Goal: Information Seeking & Learning: Learn about a topic

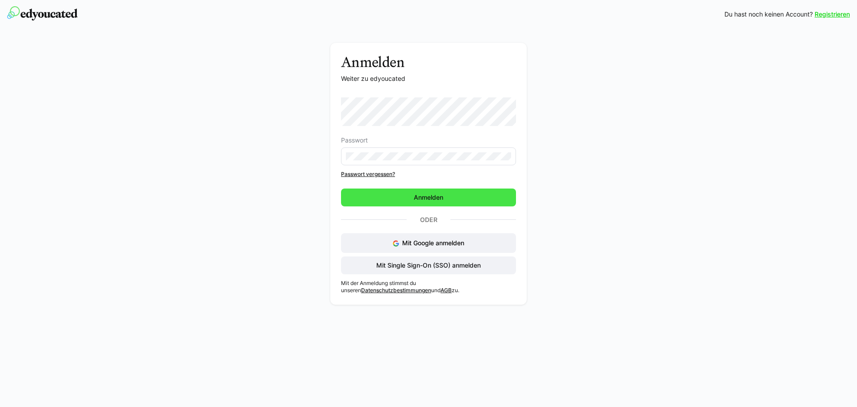
click at [384, 196] on span "Anmelden" at bounding box center [428, 197] width 175 height 18
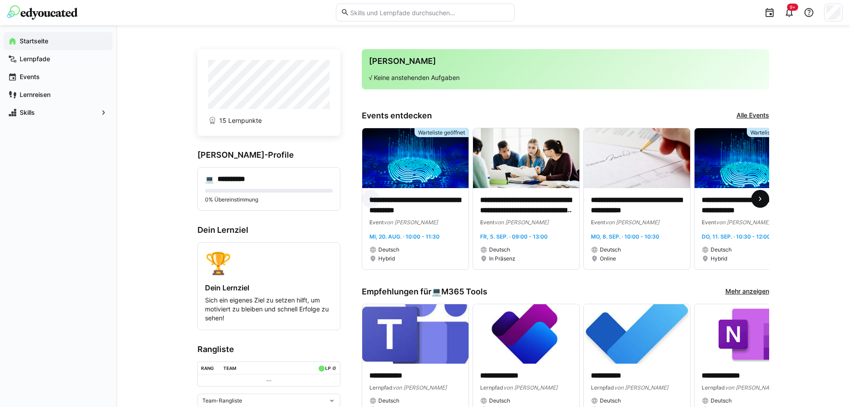
click at [758, 197] on eds-icon at bounding box center [759, 198] width 9 height 9
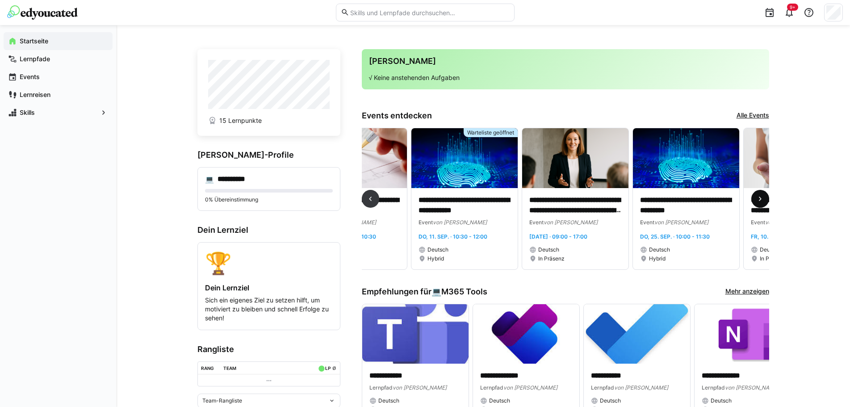
scroll to position [0, 332]
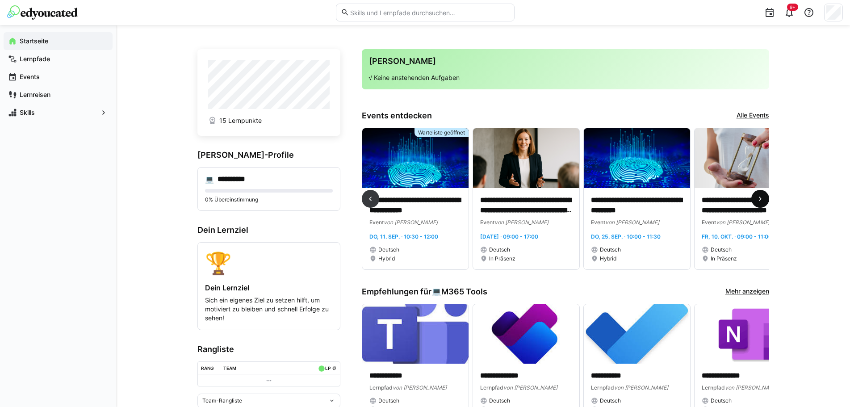
click at [756, 198] on eds-icon at bounding box center [759, 198] width 9 height 9
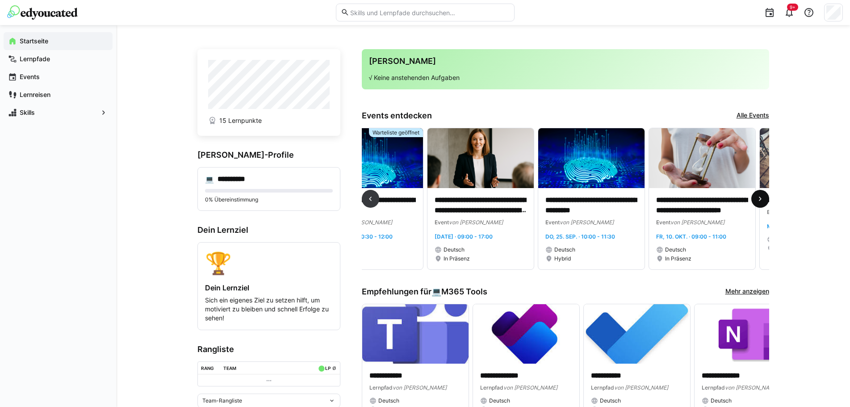
scroll to position [0, 475]
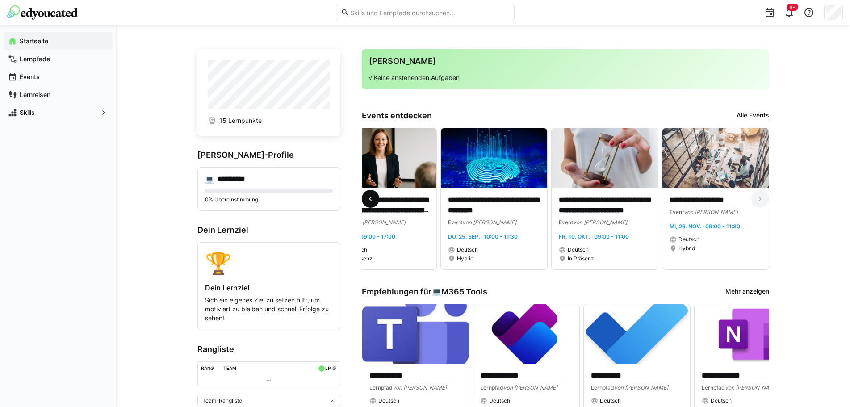
click at [371, 199] on eds-icon at bounding box center [370, 198] width 9 height 9
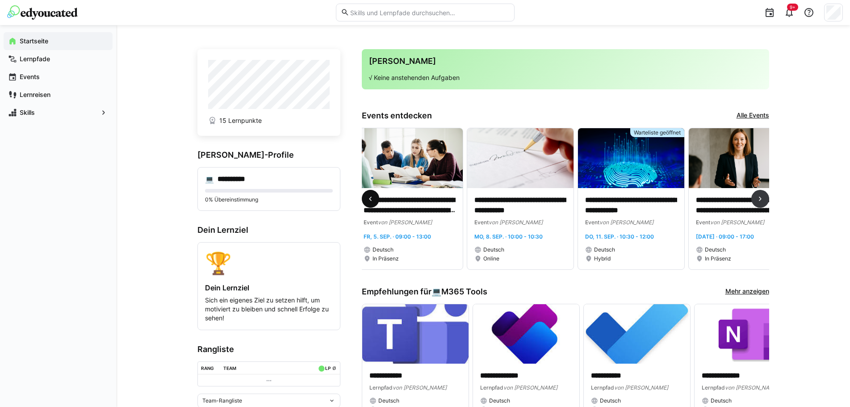
click at [371, 199] on eds-icon at bounding box center [370, 198] width 9 height 9
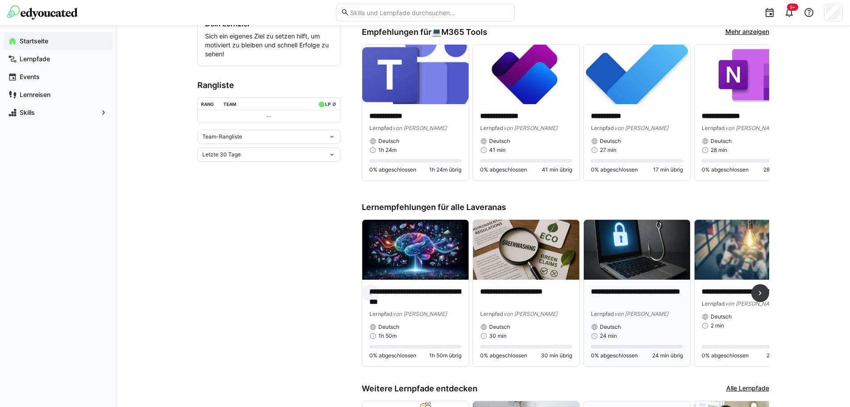
scroll to position [268, 0]
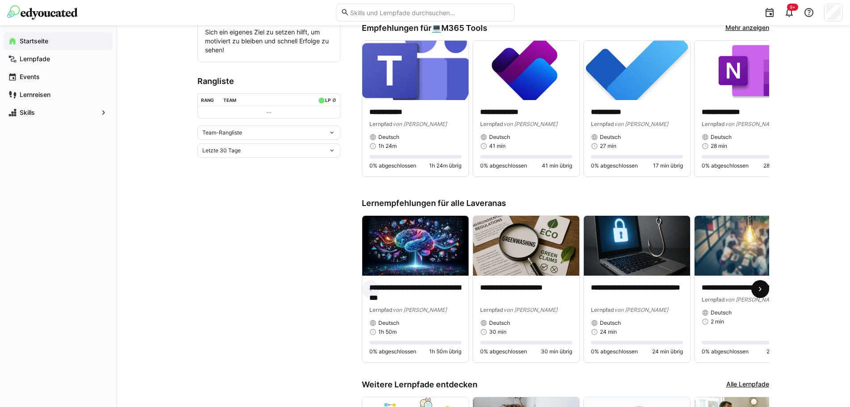
click at [761, 288] on eds-icon at bounding box center [759, 288] width 9 height 9
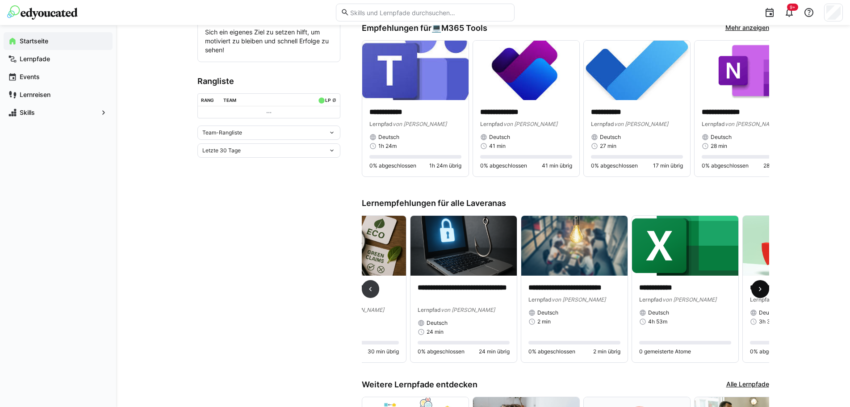
scroll to position [0, 332]
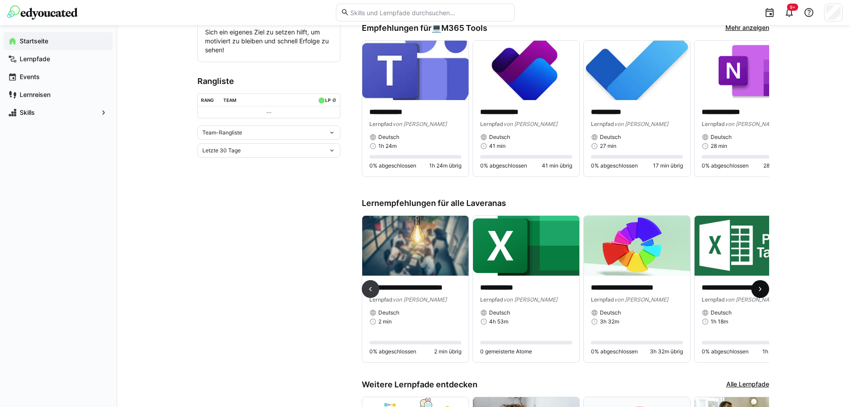
click at [755, 288] on eds-icon at bounding box center [759, 288] width 9 height 9
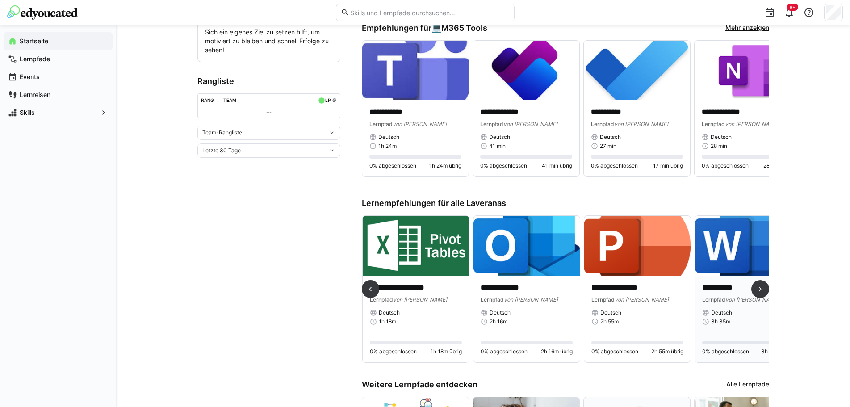
scroll to position [0, 664]
click at [761, 288] on eds-icon at bounding box center [759, 288] width 9 height 9
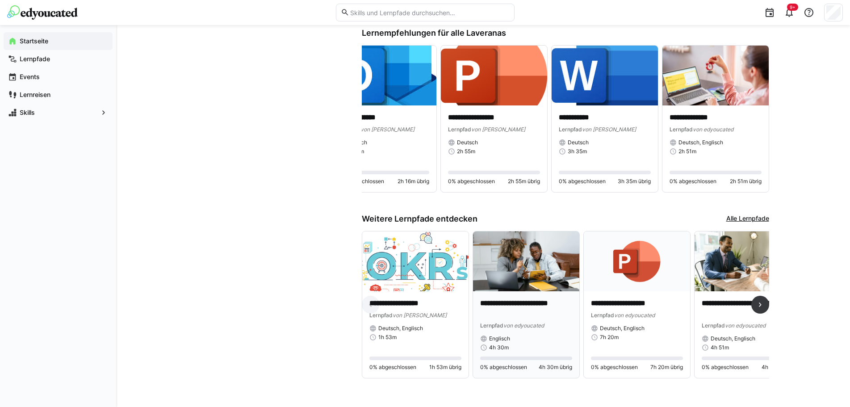
scroll to position [442, 0]
click at [761, 301] on eds-icon at bounding box center [759, 304] width 9 height 9
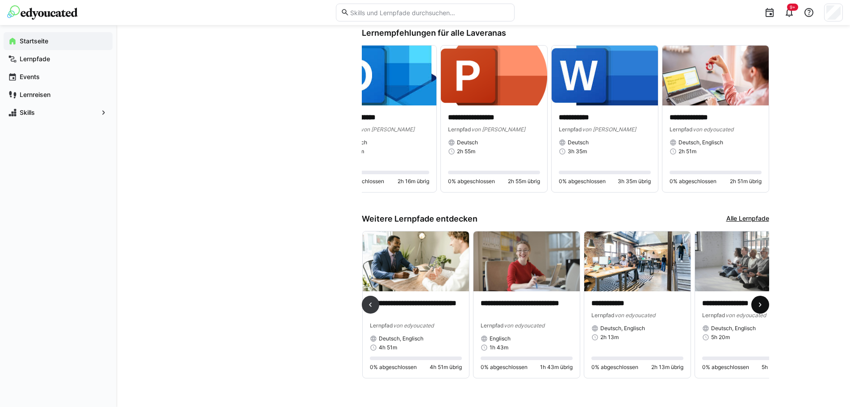
scroll to position [0, 332]
click at [759, 300] on eds-icon at bounding box center [759, 304] width 9 height 9
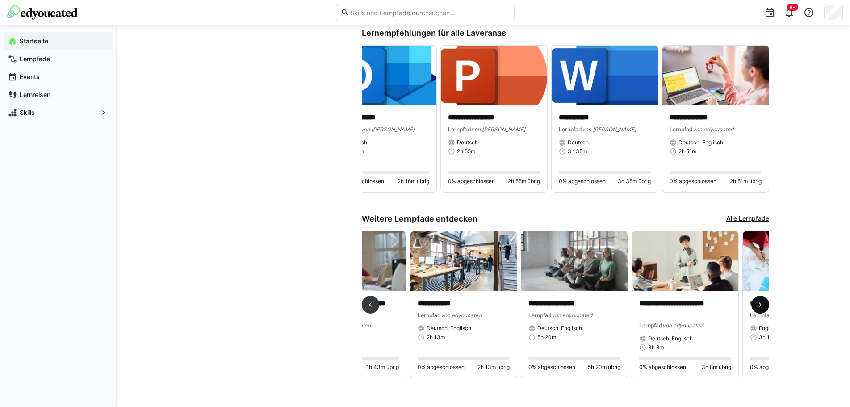
scroll to position [0, 664]
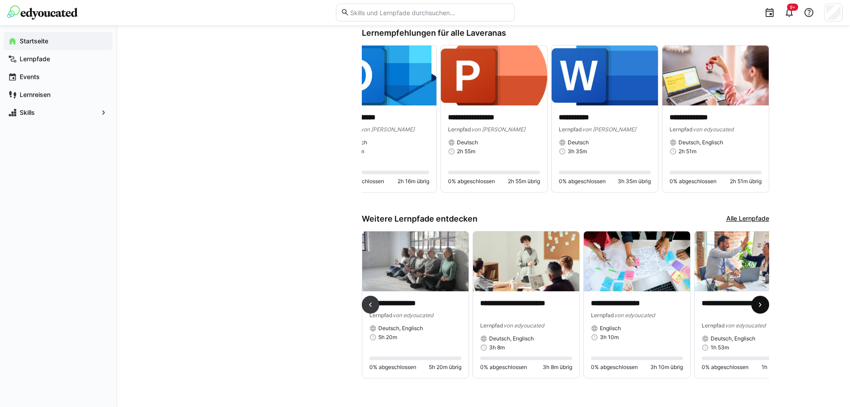
click at [756, 300] on eds-icon at bounding box center [759, 304] width 9 height 9
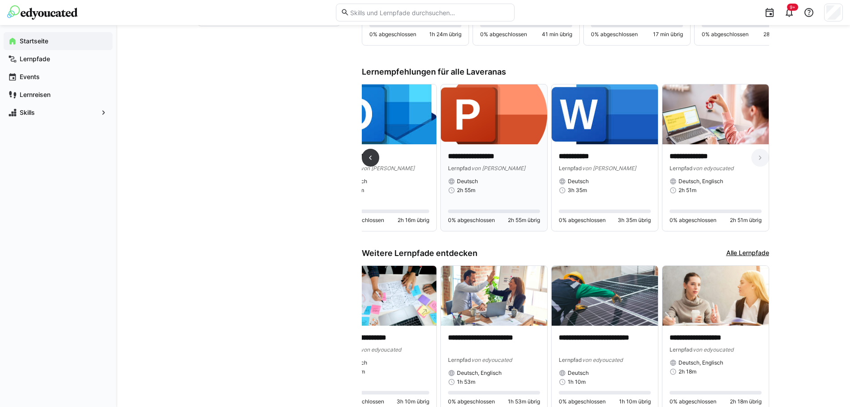
scroll to position [353, 0]
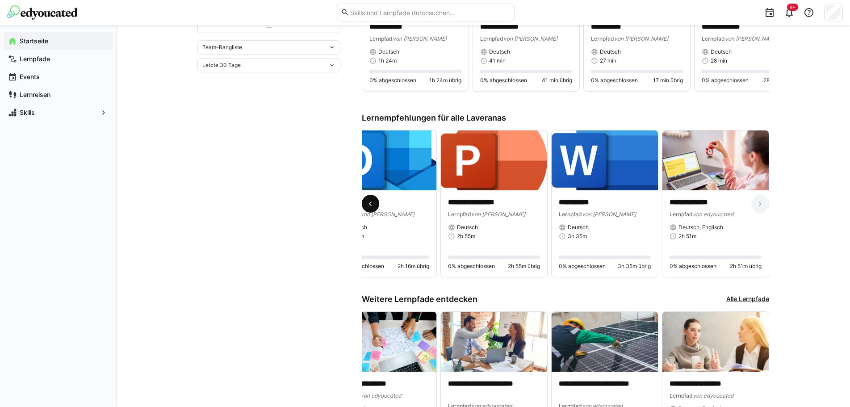
click at [374, 207] on eds-icon at bounding box center [370, 203] width 9 height 9
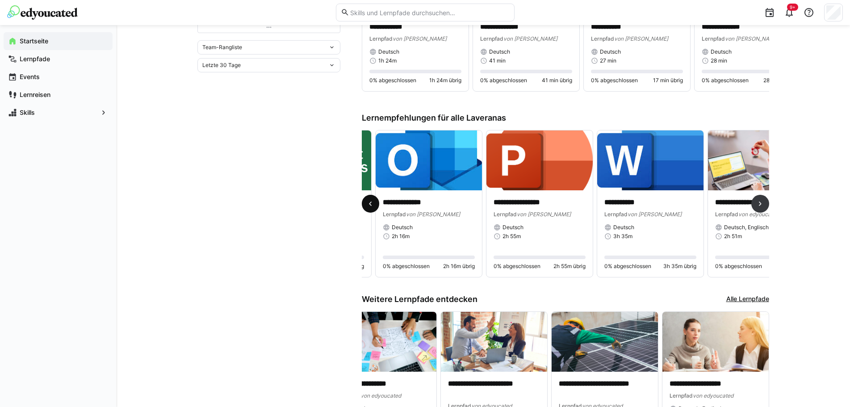
click at [375, 207] on span at bounding box center [371, 204] width 18 height 18
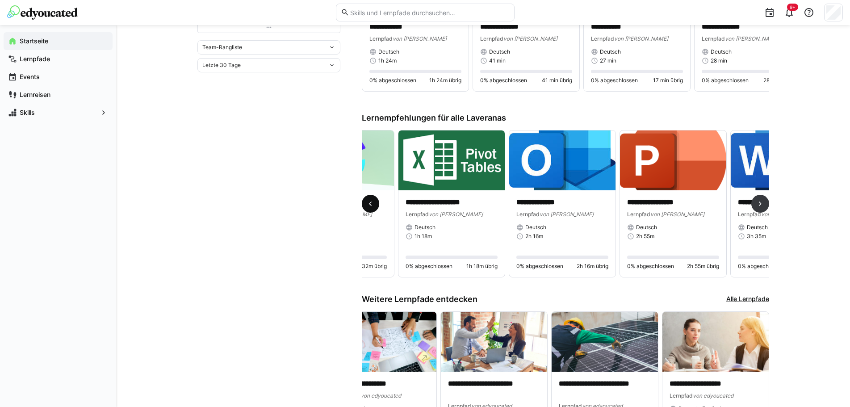
click at [375, 207] on span at bounding box center [371, 204] width 18 height 18
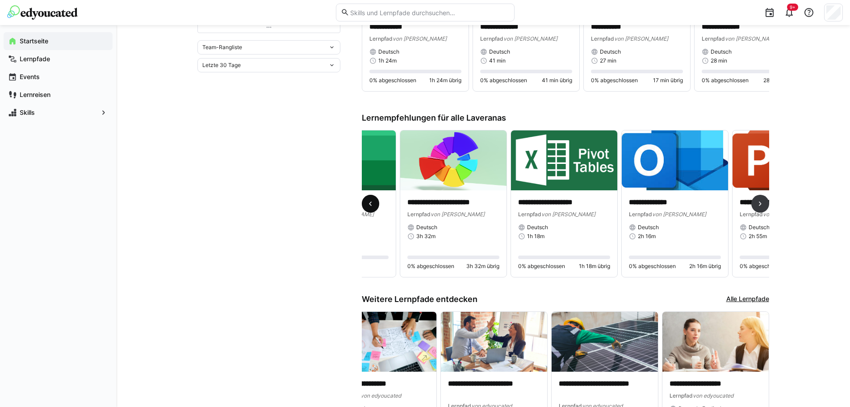
click at [375, 208] on span at bounding box center [371, 204] width 18 height 18
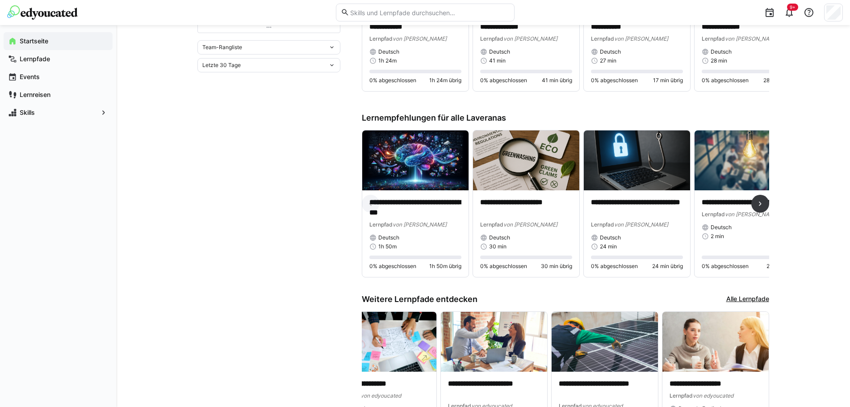
scroll to position [308, 0]
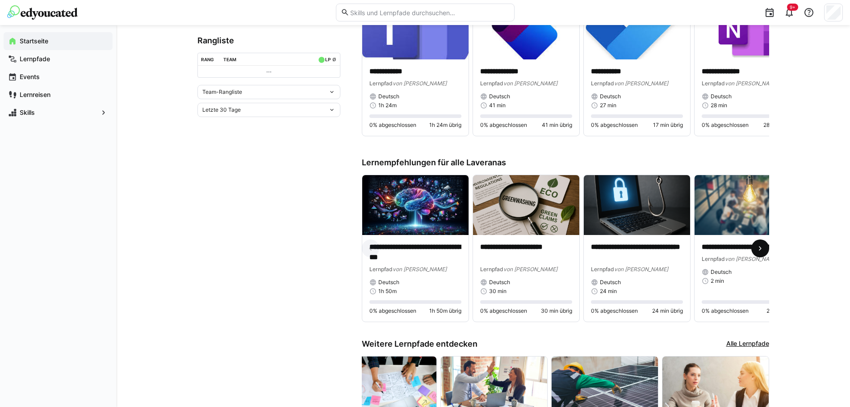
click at [762, 248] on eds-icon at bounding box center [759, 248] width 9 height 9
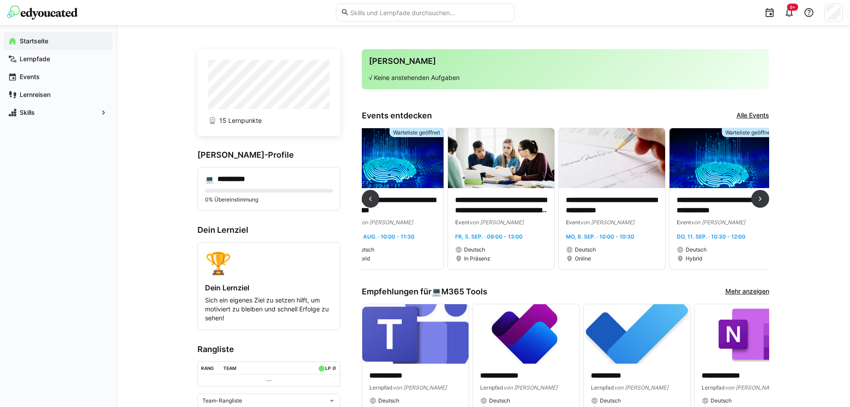
scroll to position [0, 0]
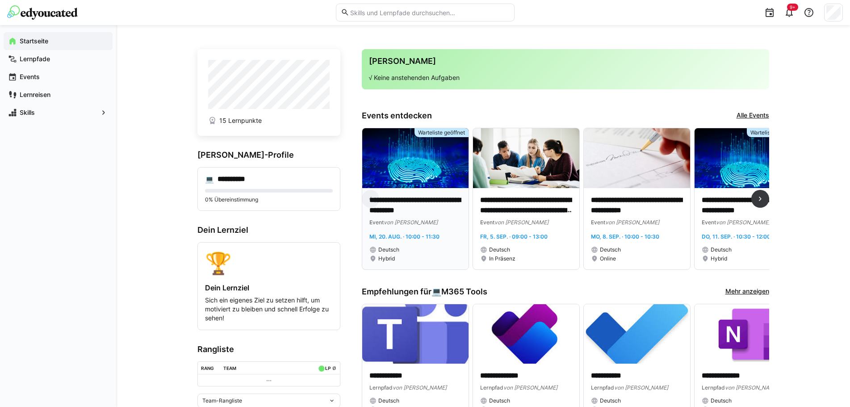
click at [388, 202] on p "**********" at bounding box center [415, 205] width 92 height 21
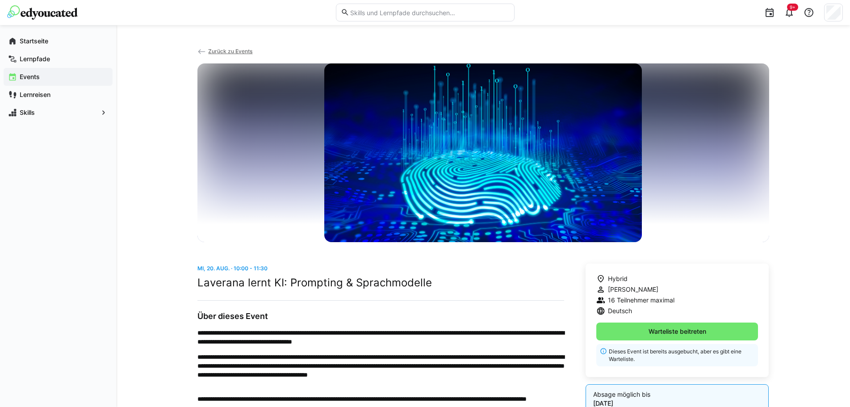
click at [229, 50] on span "Zurück zu Events" at bounding box center [230, 51] width 44 height 7
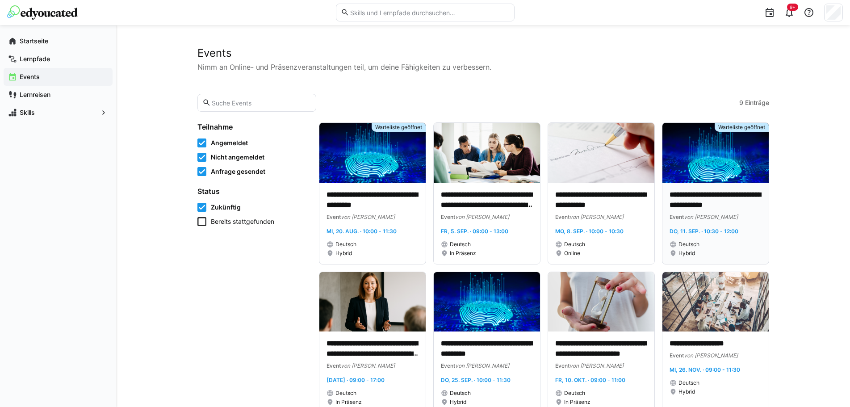
click at [704, 180] on img at bounding box center [715, 153] width 106 height 60
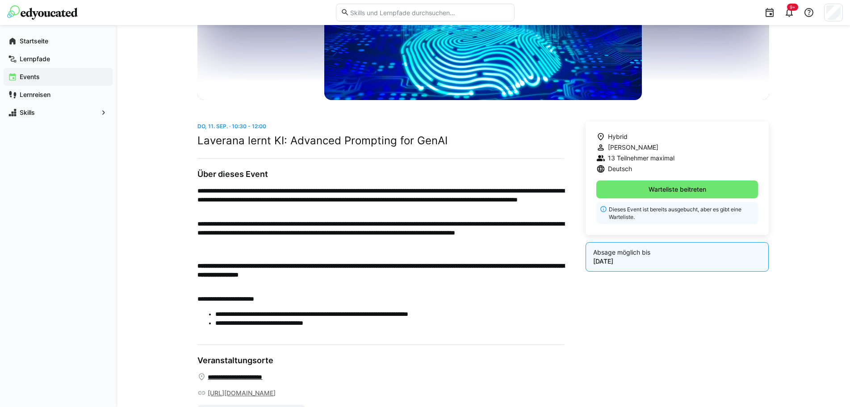
scroll to position [206, 0]
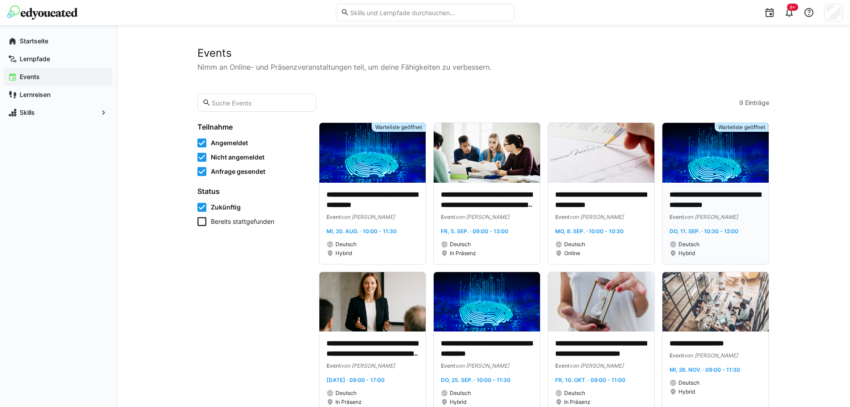
scroll to position [45, 0]
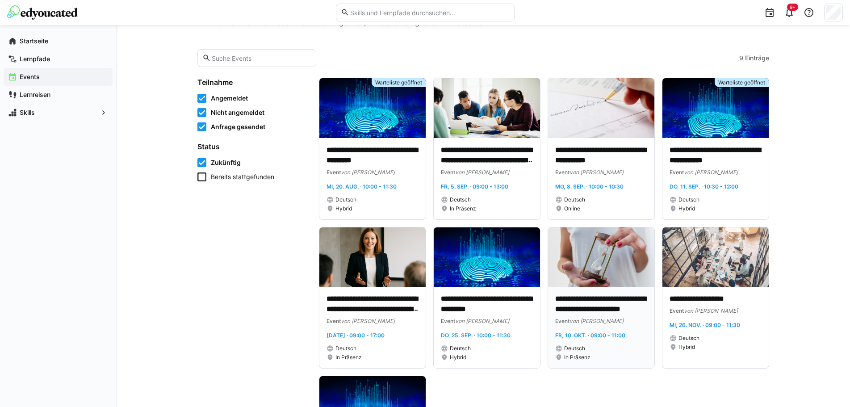
click at [606, 268] on img at bounding box center [601, 257] width 106 height 60
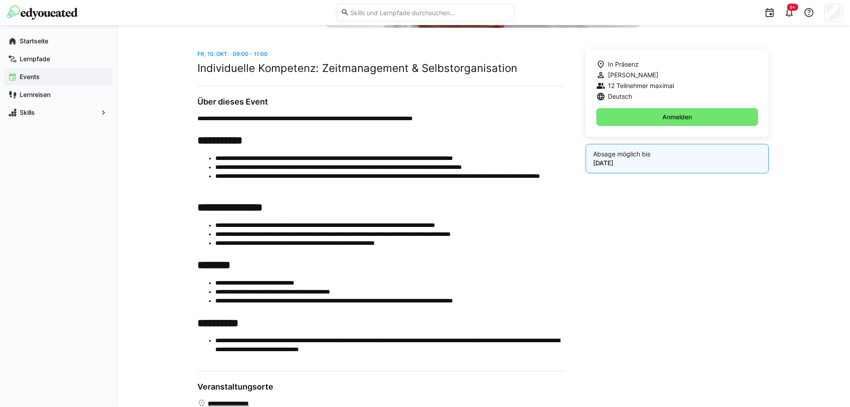
scroll to position [237, 0]
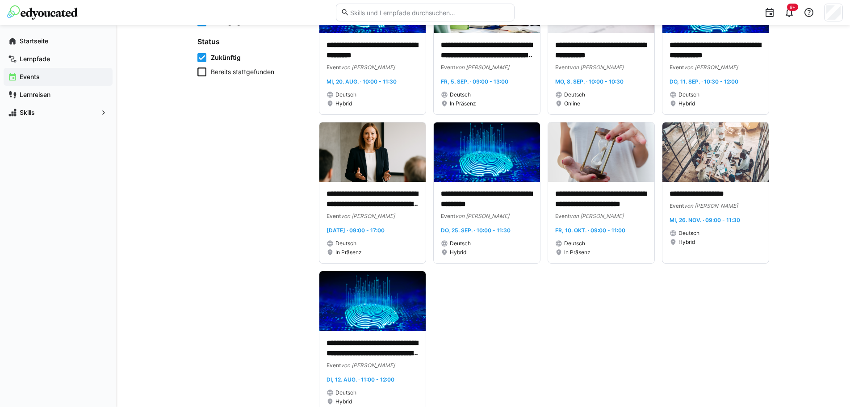
scroll to position [177, 0]
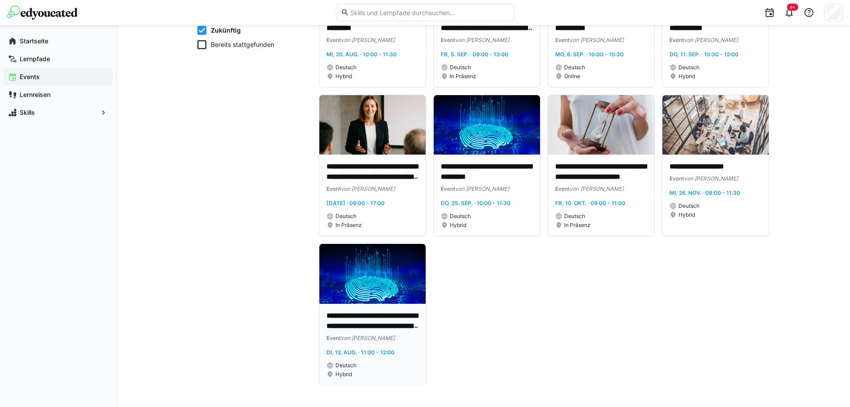
click at [379, 290] on img at bounding box center [372, 274] width 106 height 60
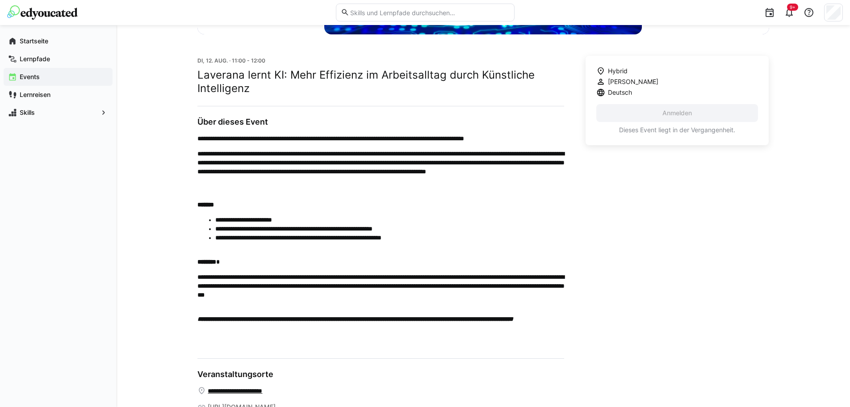
scroll to position [223, 0]
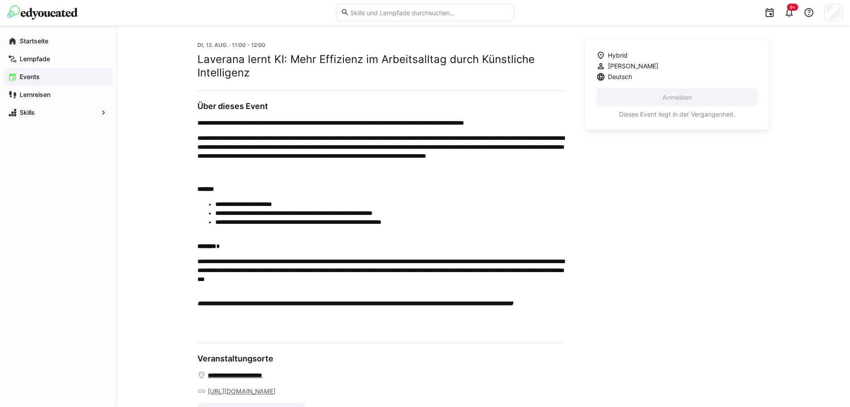
click at [538, 37] on div "**********" at bounding box center [482, 130] width 571 height 580
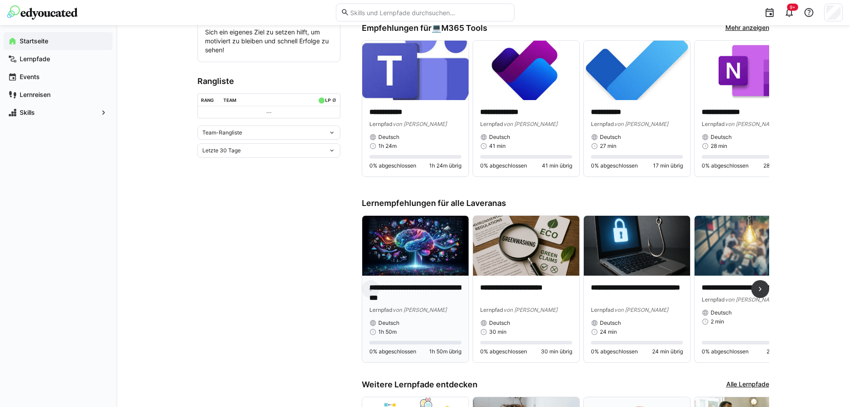
scroll to position [313, 0]
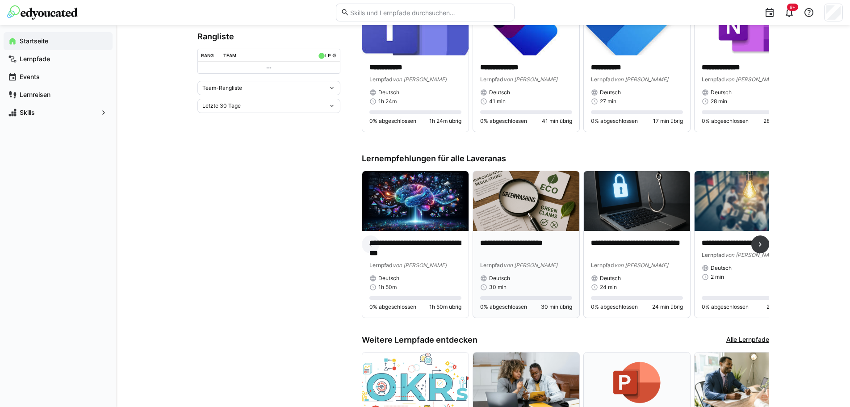
click at [521, 213] on img at bounding box center [526, 201] width 106 height 60
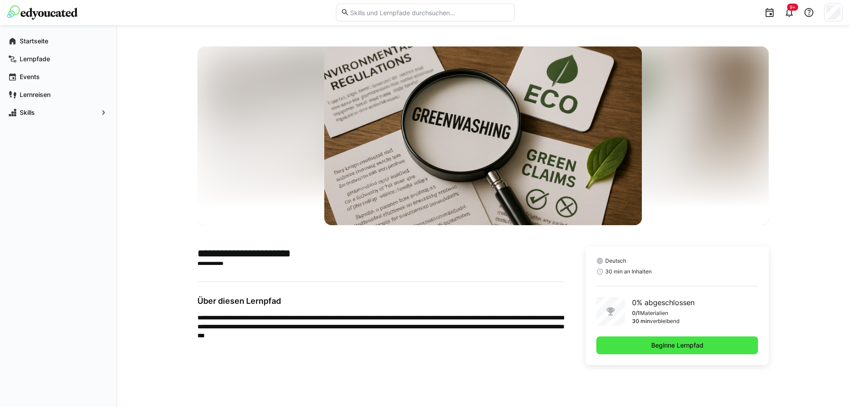
click at [634, 348] on span "Beginne Lernpfad" at bounding box center [677, 345] width 162 height 18
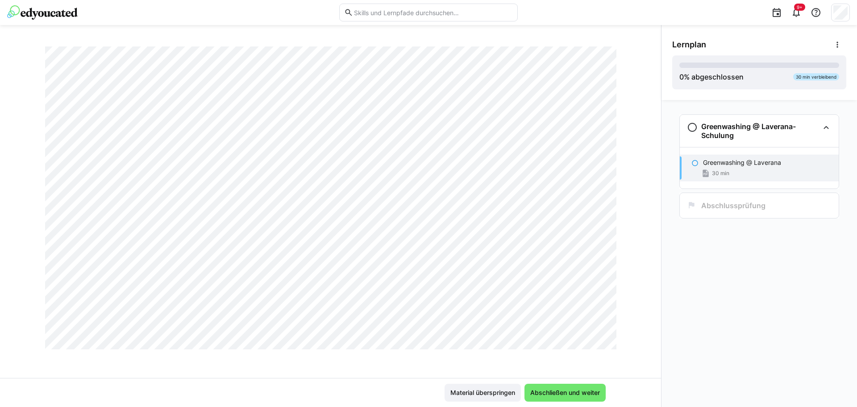
scroll to position [15036, 0]
click at [549, 394] on span "Abschließen und weiter" at bounding box center [565, 392] width 72 height 9
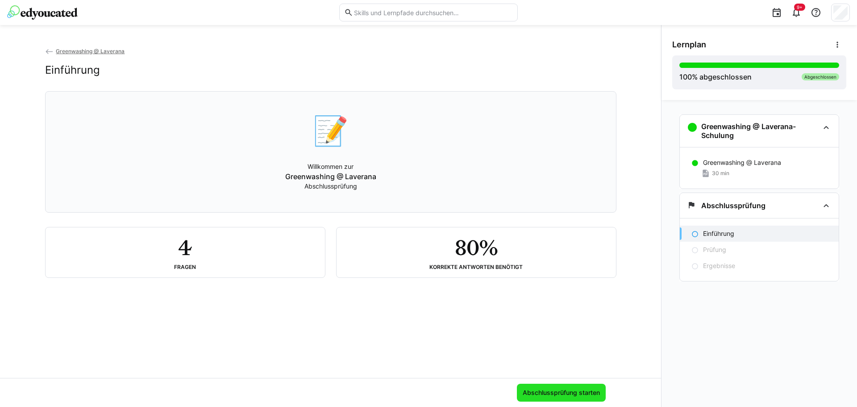
click at [539, 397] on span "Abschlussprüfung starten" at bounding box center [561, 393] width 89 height 18
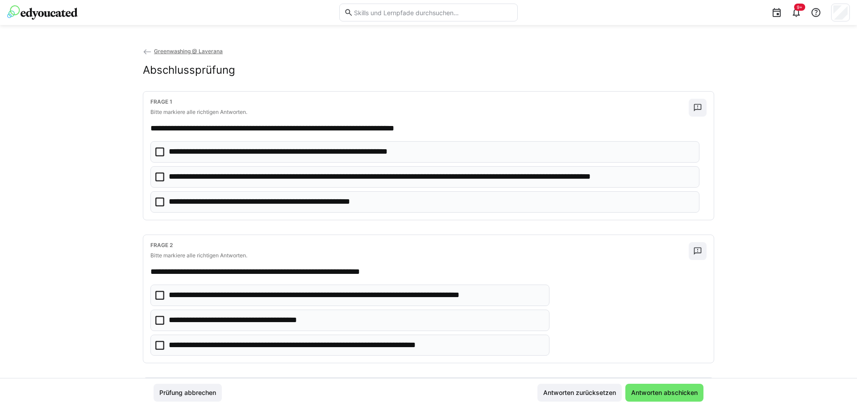
click at [157, 177] on icon at bounding box center [159, 176] width 9 height 9
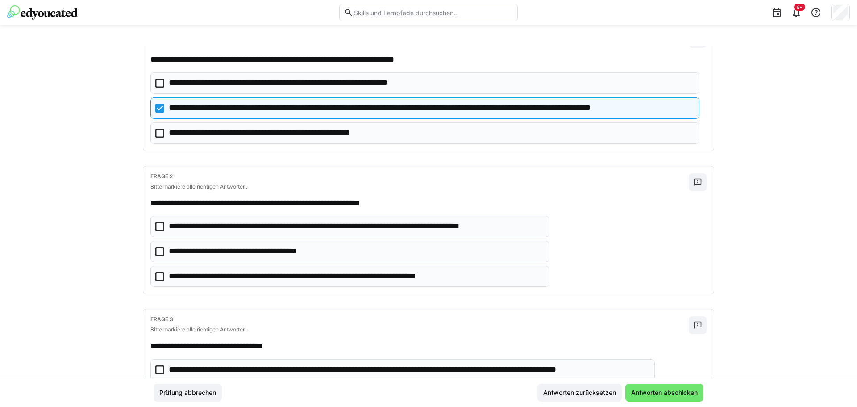
scroll to position [89, 0]
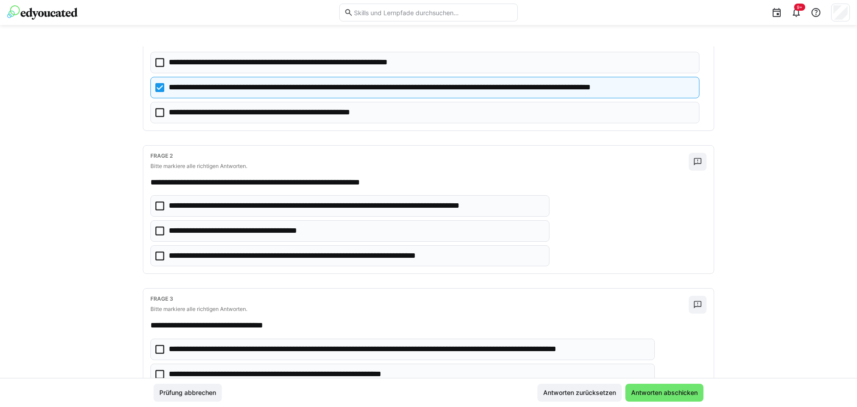
click at [155, 206] on icon at bounding box center [159, 205] width 9 height 9
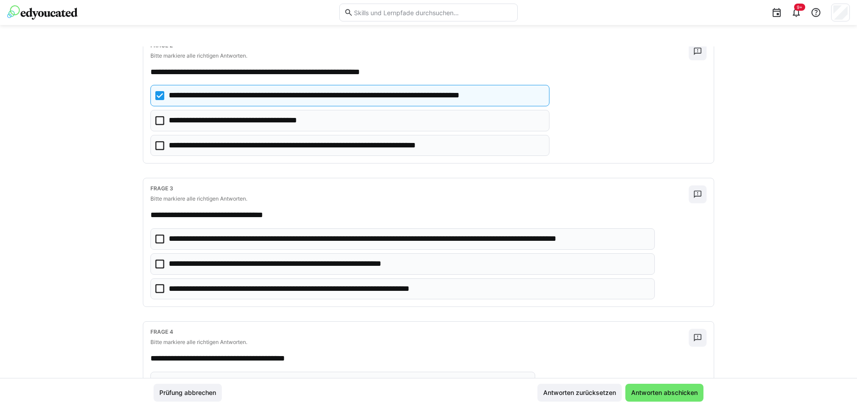
scroll to position [223, 0]
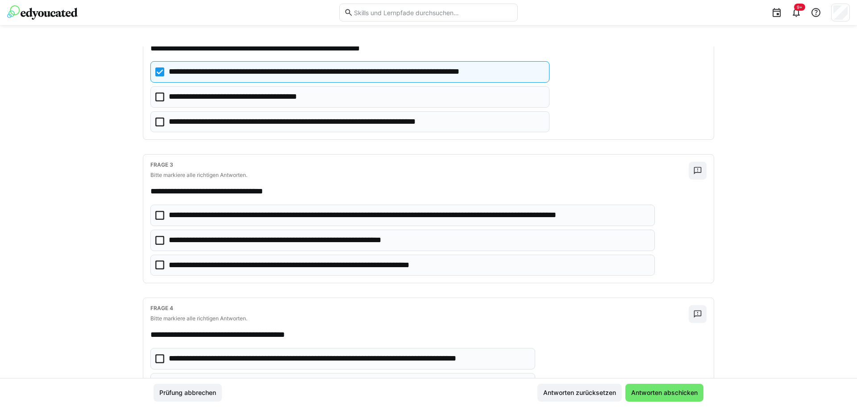
click at [157, 215] on icon at bounding box center [159, 215] width 9 height 9
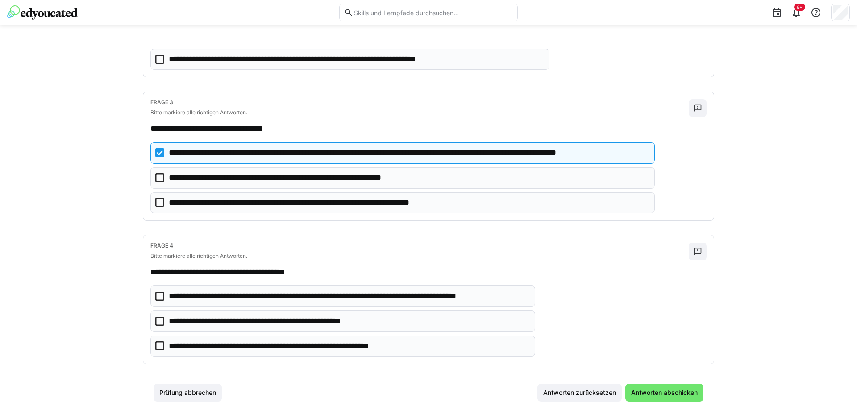
scroll to position [293, 0]
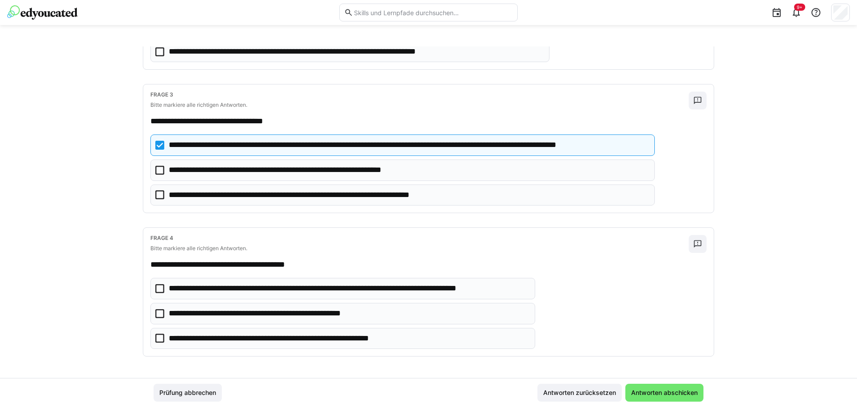
click at [160, 288] on icon at bounding box center [159, 288] width 9 height 9
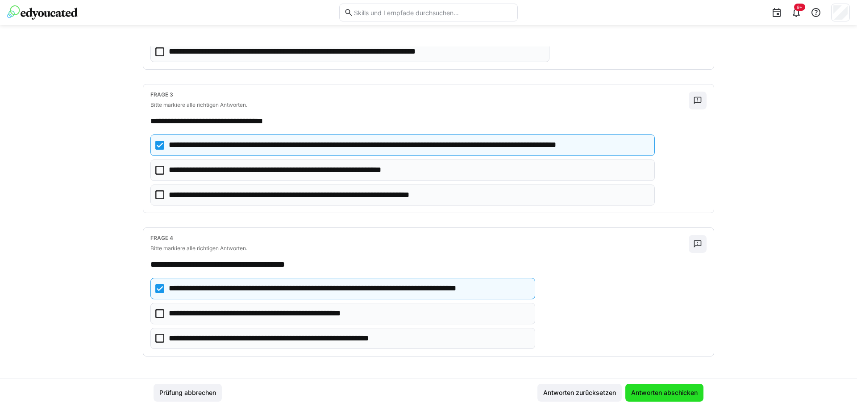
click at [653, 393] on span "Antworten abschicken" at bounding box center [664, 392] width 69 height 9
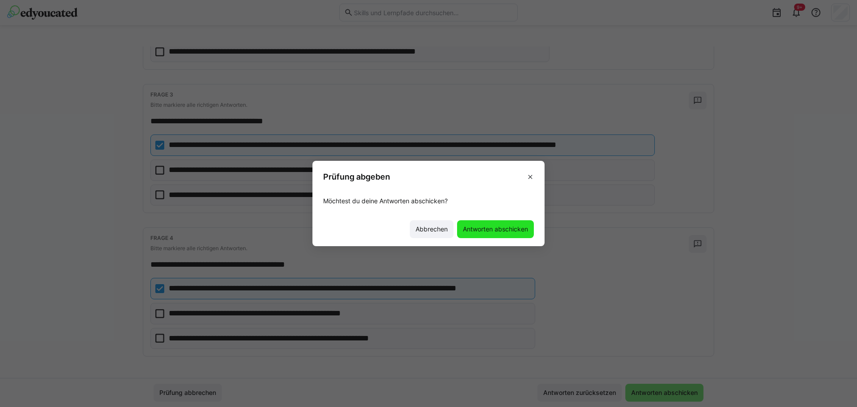
click at [515, 227] on span "Antworten abschicken" at bounding box center [496, 229] width 68 height 9
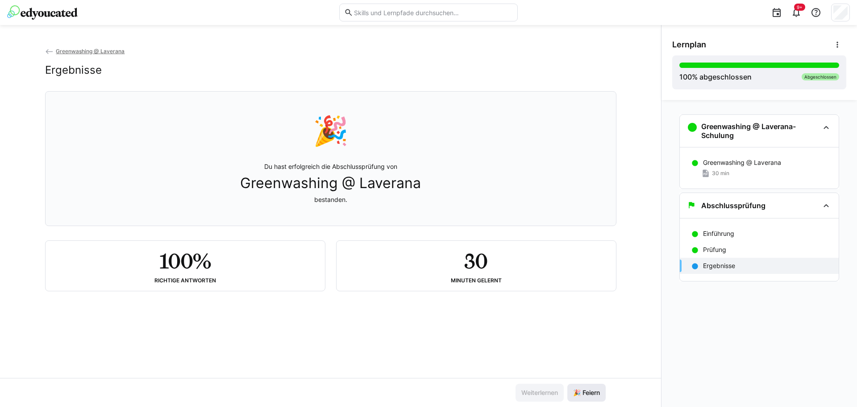
click at [597, 395] on span "🎉 Feiern" at bounding box center [586, 392] width 29 height 9
click at [75, 50] on span "Greenwashing @ Laverana" at bounding box center [90, 51] width 69 height 7
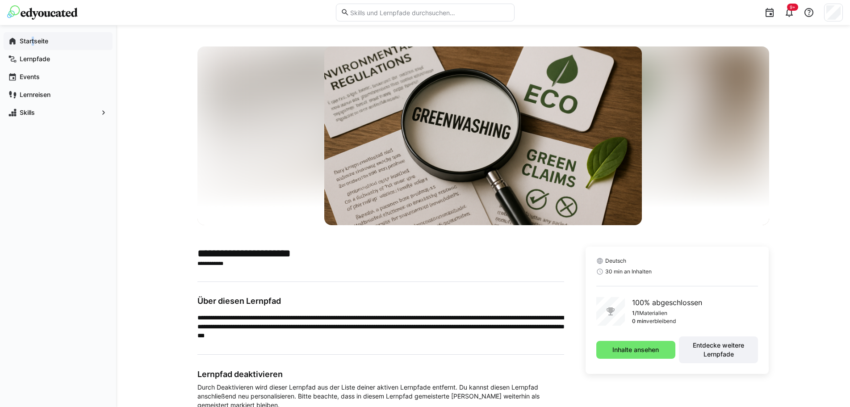
drag, startPoint x: 33, startPoint y: 43, endPoint x: 39, endPoint y: 42, distance: 5.9
click at [0, 0] on app-navigation-label "Startseite" at bounding box center [0, 0] width 0 height 0
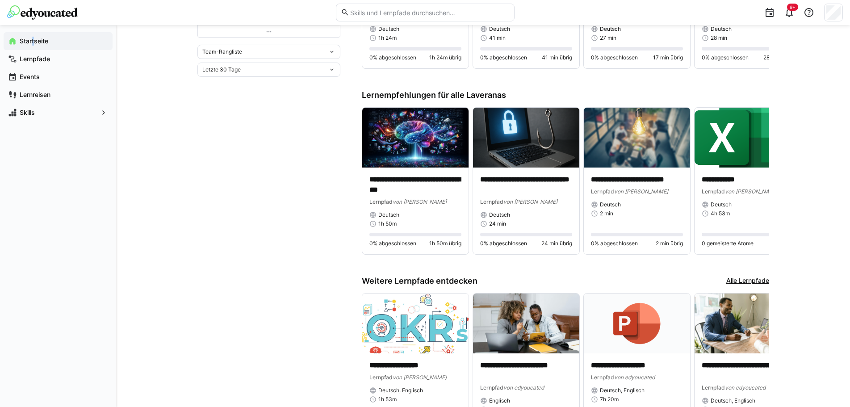
scroll to position [442, 0]
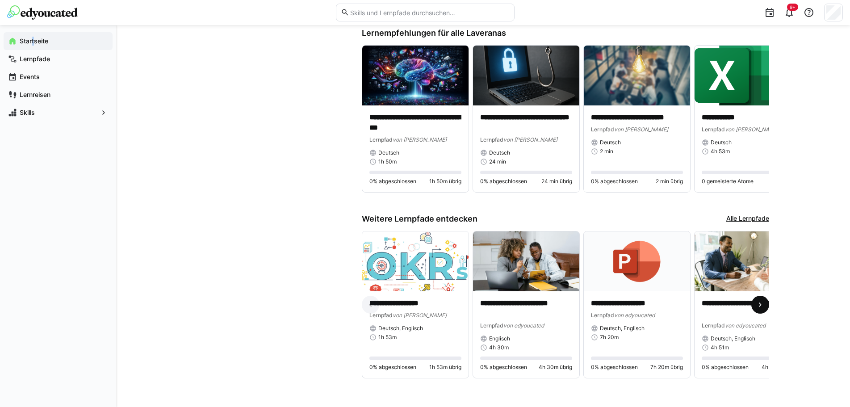
click at [761, 305] on eds-icon at bounding box center [759, 304] width 9 height 9
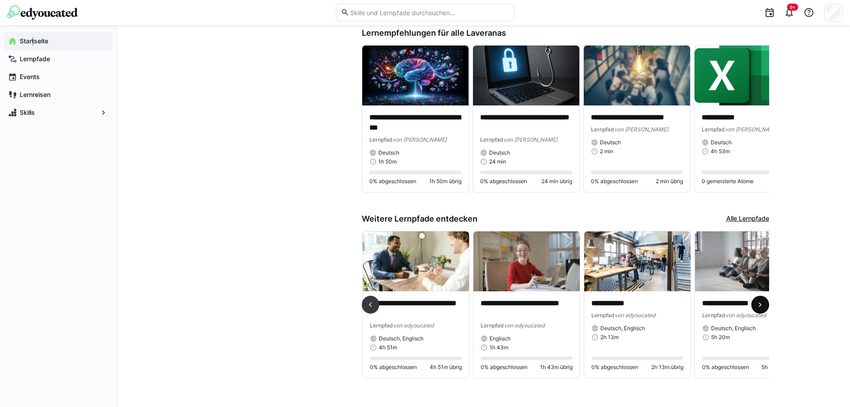
scroll to position [0, 332]
click at [761, 305] on eds-icon at bounding box center [759, 304] width 9 height 9
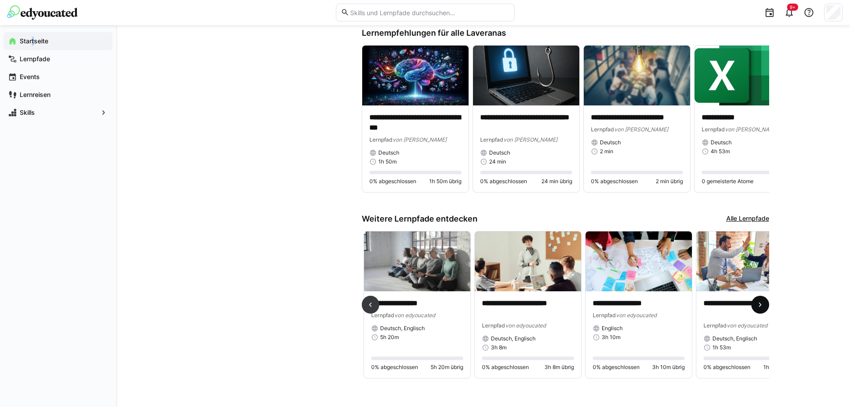
scroll to position [0, 664]
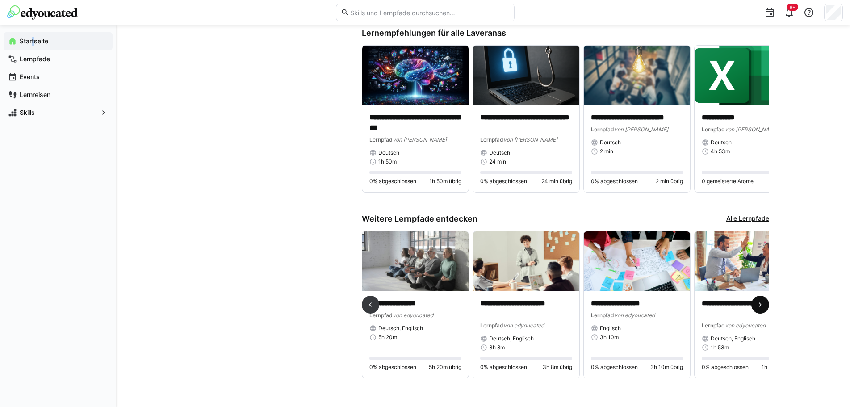
click at [761, 305] on eds-icon at bounding box center [759, 304] width 9 height 9
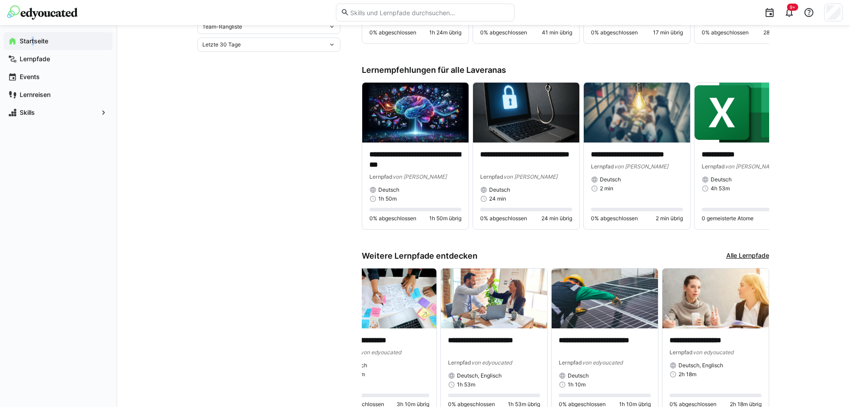
scroll to position [353, 0]
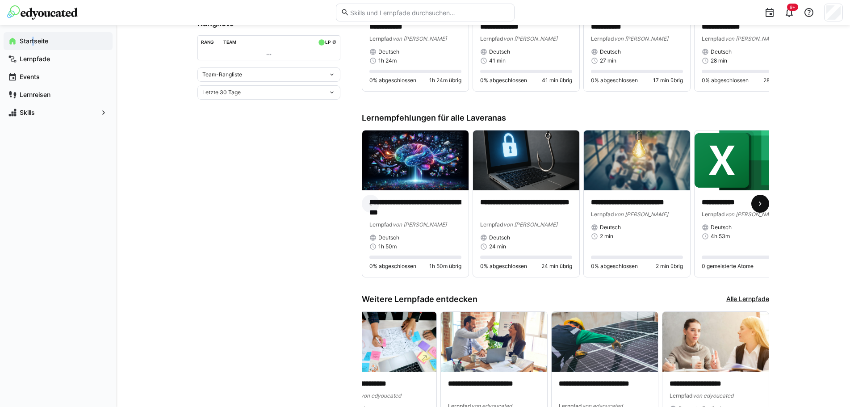
click at [757, 206] on eds-icon at bounding box center [759, 203] width 9 height 9
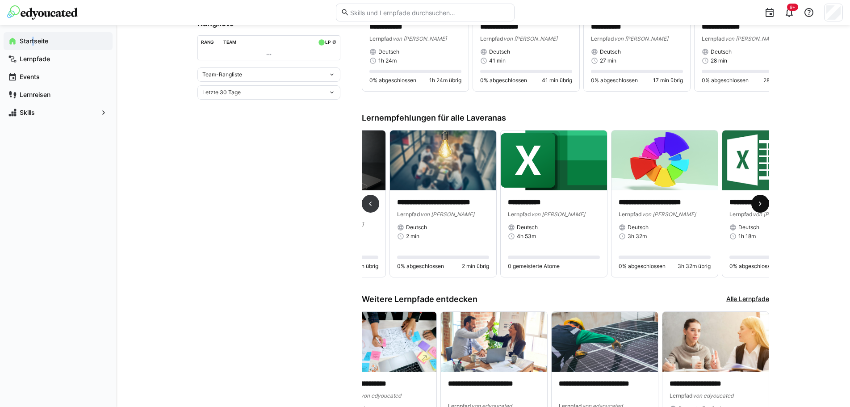
scroll to position [0, 332]
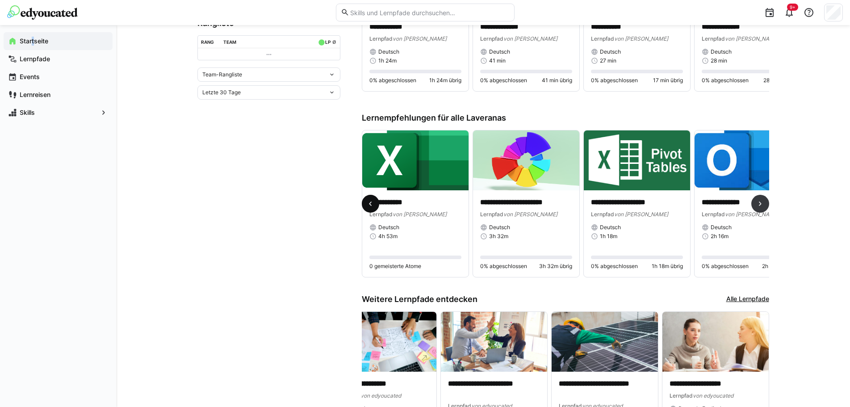
click at [368, 204] on eds-icon at bounding box center [370, 203] width 9 height 9
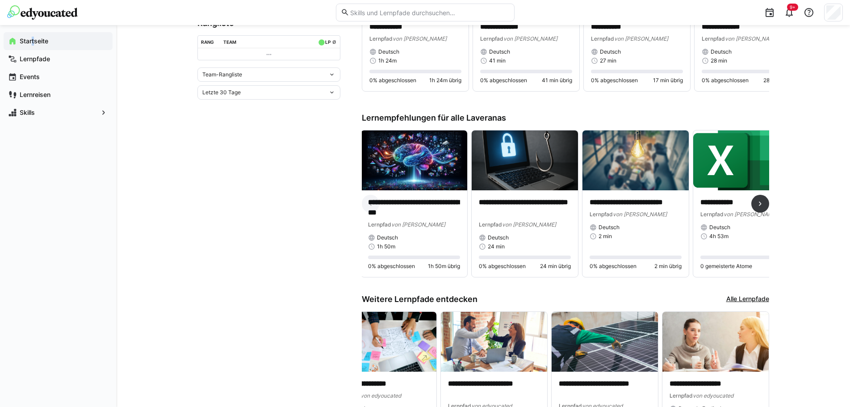
scroll to position [0, 0]
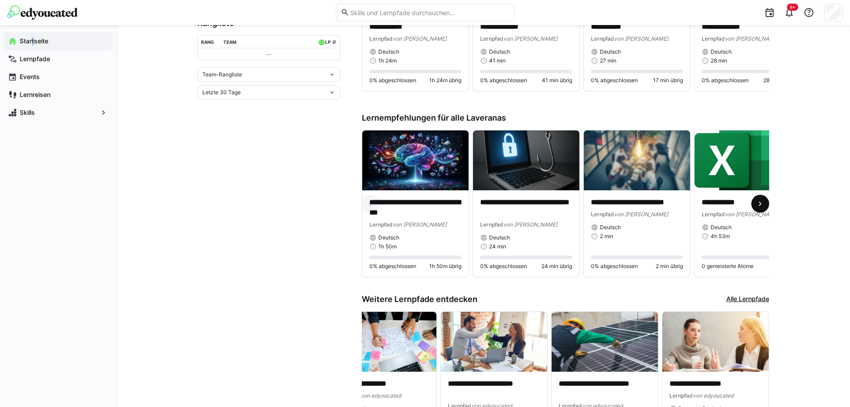
click at [759, 208] on eds-icon at bounding box center [759, 203] width 9 height 9
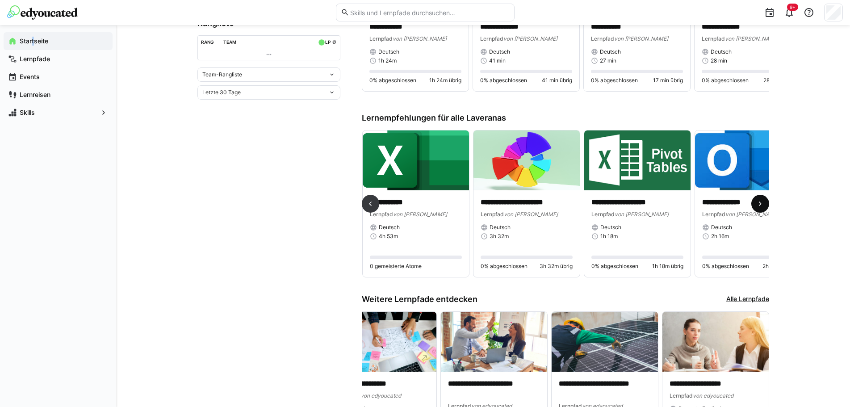
scroll to position [0, 332]
click at [759, 208] on eds-icon at bounding box center [759, 203] width 9 height 9
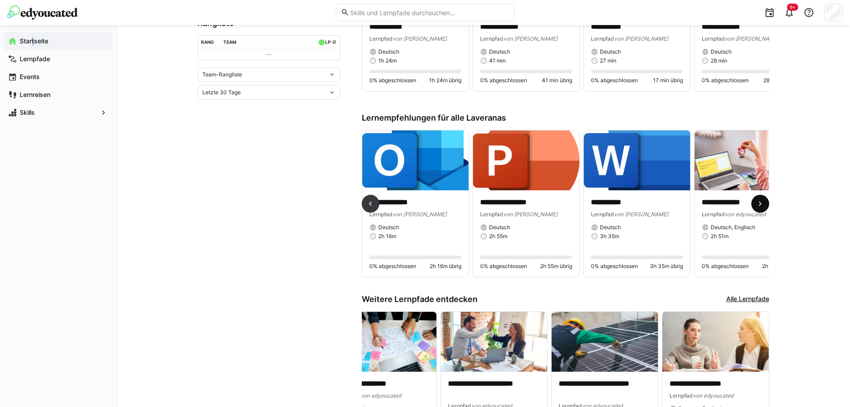
click at [759, 208] on eds-icon at bounding box center [759, 203] width 9 height 9
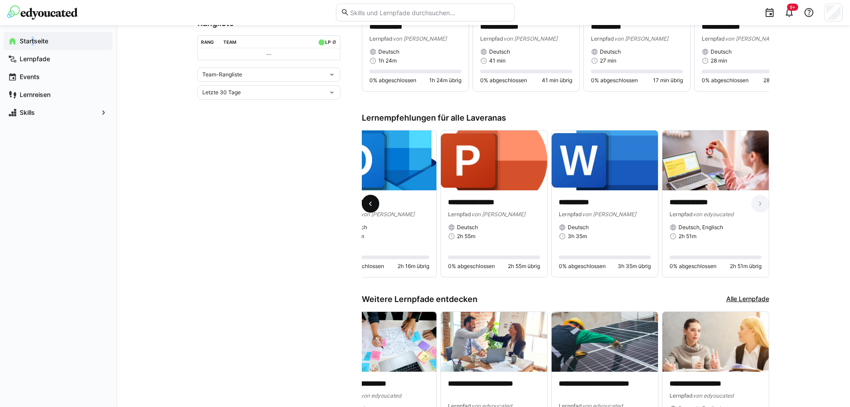
click at [365, 205] on span at bounding box center [371, 204] width 18 height 18
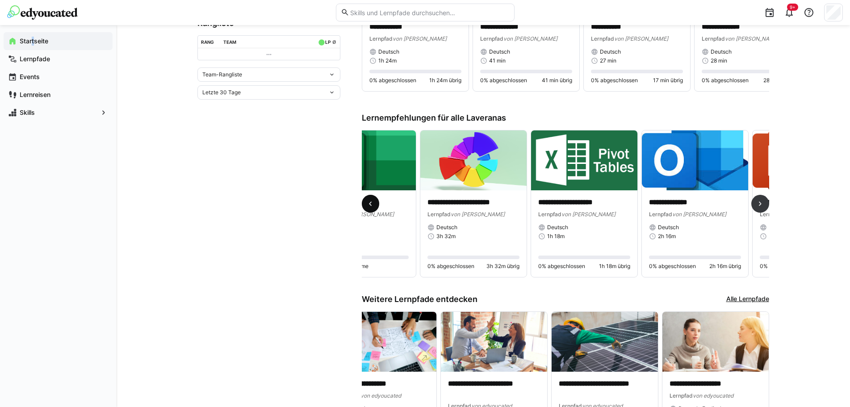
click at [365, 206] on span at bounding box center [371, 204] width 18 height 18
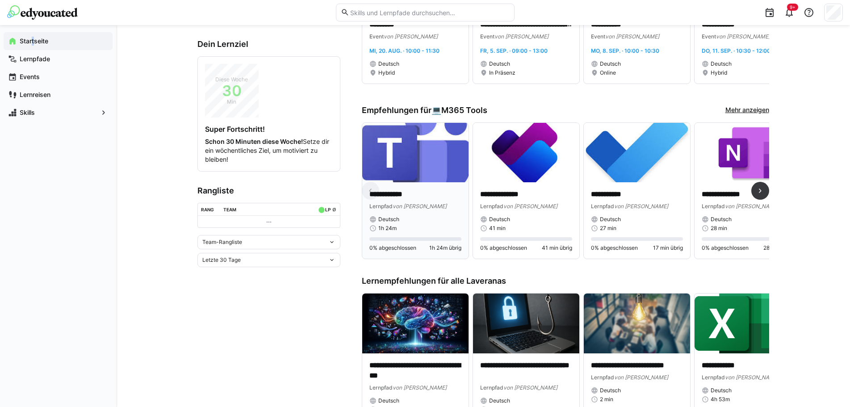
scroll to position [85, 0]
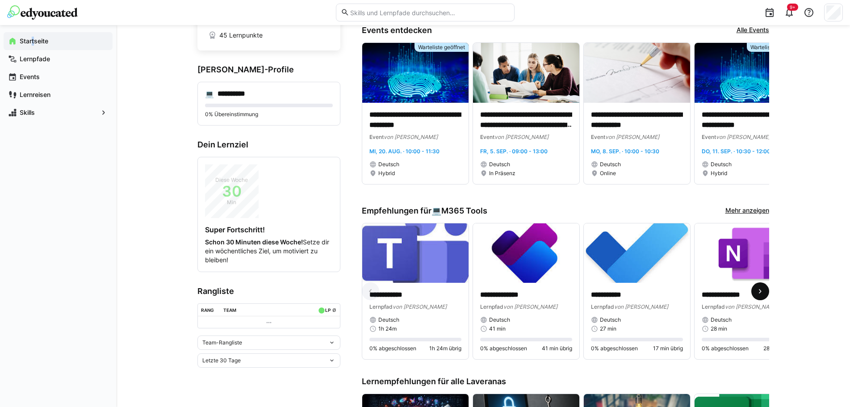
click at [755, 290] on eds-icon at bounding box center [759, 291] width 9 height 9
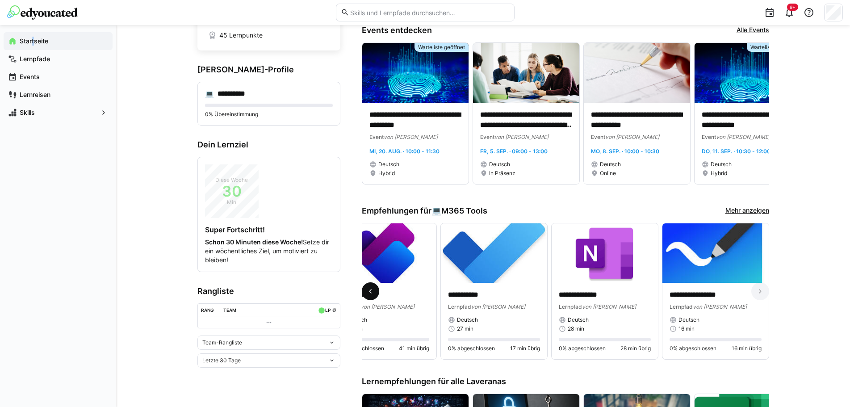
click at [376, 296] on span at bounding box center [371, 291] width 18 height 18
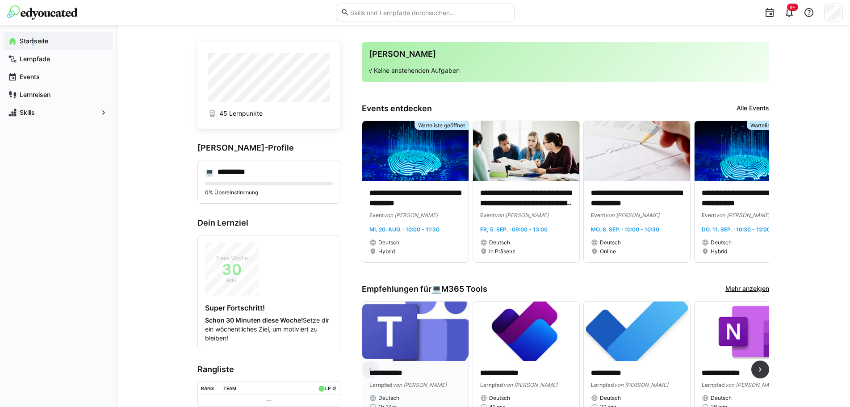
scroll to position [0, 0]
